Goal: Communication & Community: Share content

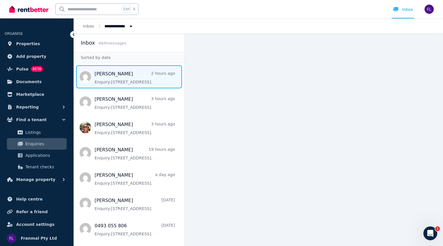
click at [127, 81] on span "Message list" at bounding box center [129, 76] width 110 height 23
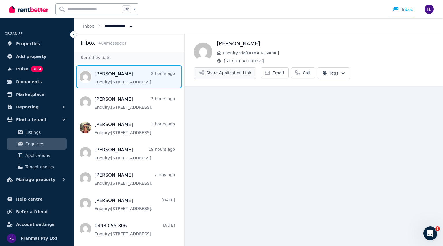
click at [256, 67] on button "Share Application Link" at bounding box center [225, 73] width 62 height 12
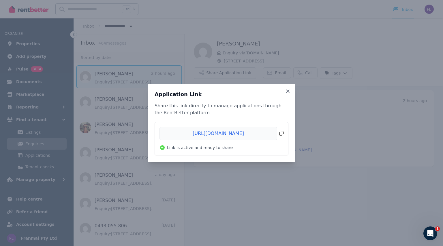
click at [280, 135] on span "Copied!" at bounding box center [221, 133] width 124 height 13
drag, startPoint x: 288, startPoint y: 94, endPoint x: 362, endPoint y: 53, distance: 84.8
click at [362, 53] on div "Application Link Share this link directly to manage applications through the Re…" at bounding box center [221, 123] width 443 height 246
drag, startPoint x: 288, startPoint y: 90, endPoint x: 354, endPoint y: 53, distance: 75.6
click at [354, 53] on div "Application Link Share this link directly to manage applications through the Re…" at bounding box center [221, 123] width 443 height 246
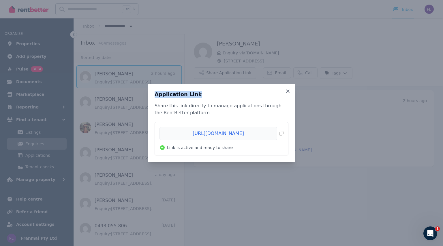
click at [354, 53] on div "Application Link Share this link directly to manage applications through the Re…" at bounding box center [221, 123] width 443 height 246
click at [288, 94] on icon at bounding box center [288, 91] width 6 height 5
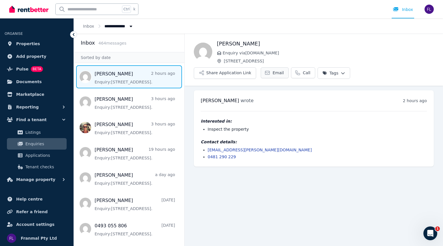
click at [270, 70] on icon at bounding box center [267, 73] width 6 height 6
click at [256, 67] on button "Share Application Link" at bounding box center [225, 73] width 62 height 12
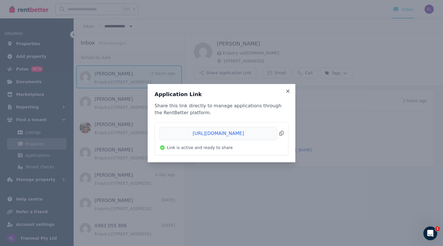
click at [281, 132] on span "Copied!" at bounding box center [221, 133] width 124 height 13
click at [289, 91] on icon at bounding box center [288, 91] width 6 height 5
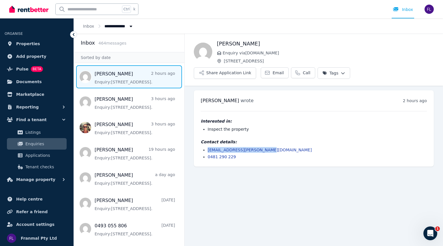
drag, startPoint x: 264, startPoint y: 135, endPoint x: 208, endPoint y: 135, distance: 56.2
click at [208, 147] on li "[EMAIL_ADDRESS][PERSON_NAME][DOMAIN_NAME]" at bounding box center [316, 150] width 219 height 6
copy link "[EMAIL_ADDRESS][PERSON_NAME][DOMAIN_NAME]"
